Goal: Information Seeking & Learning: Learn about a topic

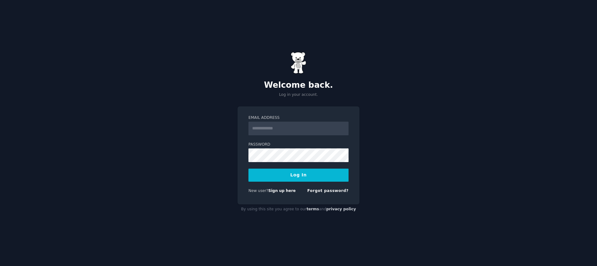
click at [327, 132] on input "Email Address" at bounding box center [298, 129] width 100 height 14
click at [345, 128] on input "Email Address" at bounding box center [298, 129] width 100 height 14
click at [0, 265] on com-1password-button at bounding box center [0, 266] width 0 height 0
type input "**********"
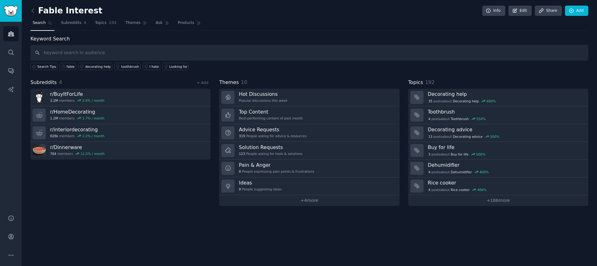
click at [67, 56] on input "text" at bounding box center [309, 53] width 558 height 16
type input "fable"
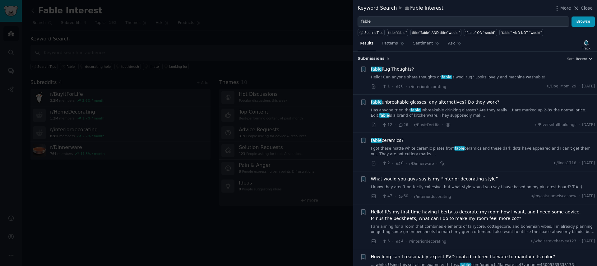
click at [406, 67] on span "fable Rug Thoughts?" at bounding box center [392, 69] width 43 height 7
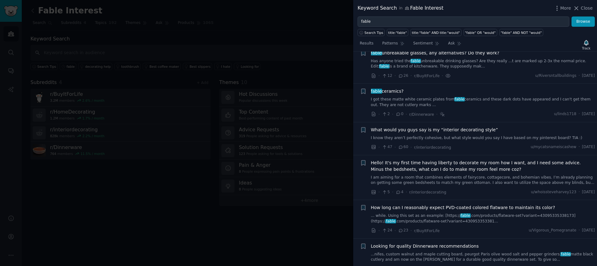
scroll to position [143, 0]
